Goal: Task Accomplishment & Management: Use online tool/utility

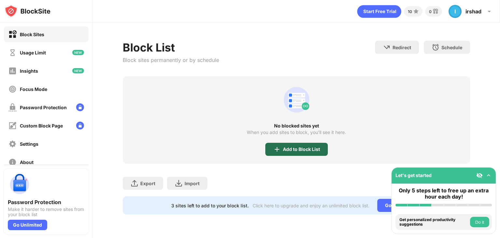
click at [290, 150] on div "Add to Block List" at bounding box center [301, 148] width 37 height 5
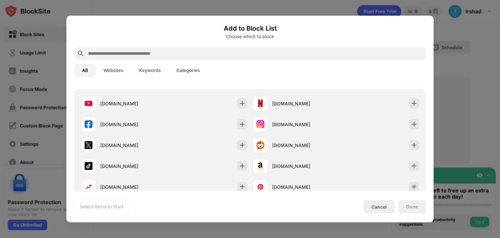
scroll to position [107, 0]
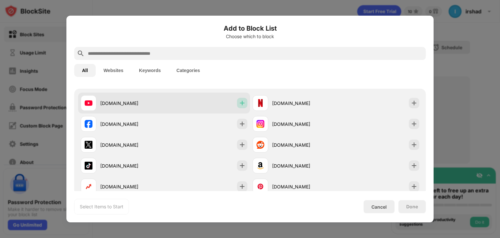
click at [240, 107] on div at bounding box center [242, 103] width 10 height 10
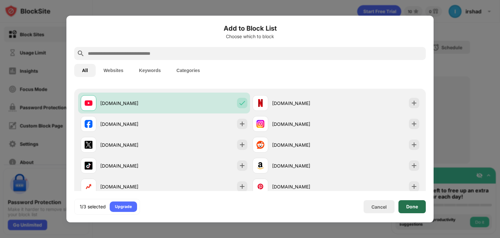
click at [415, 208] on div "Done" at bounding box center [412, 206] width 12 height 5
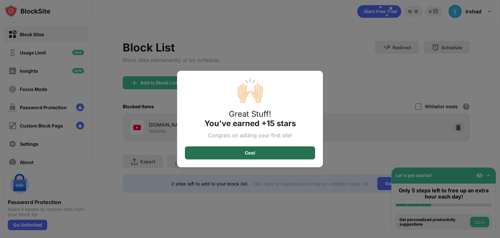
click at [288, 156] on div "Cool" at bounding box center [250, 152] width 130 height 13
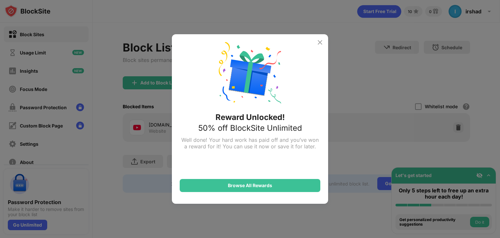
click at [319, 43] on img at bounding box center [320, 42] width 8 height 8
